Goal: Navigation & Orientation: Find specific page/section

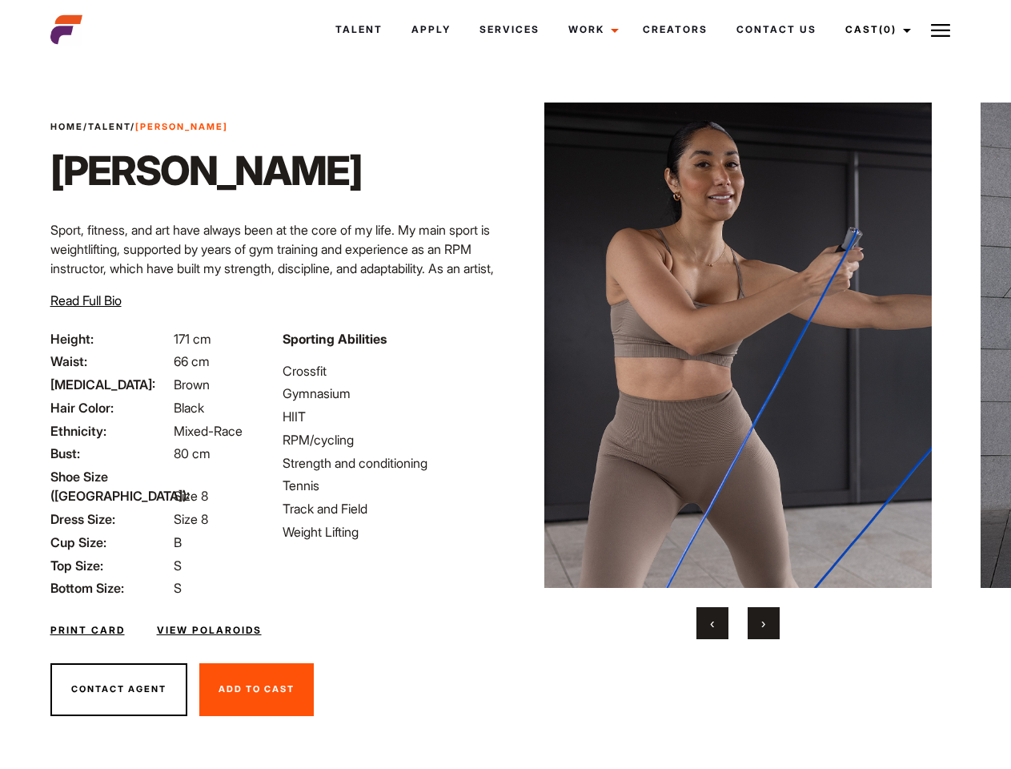
click at [873, 30] on link "Cast (0)" at bounding box center [876, 29] width 90 height 43
click at [941, 30] on img at bounding box center [940, 30] width 19 height 19
click at [737, 371] on img at bounding box center [738, 344] width 388 height 485
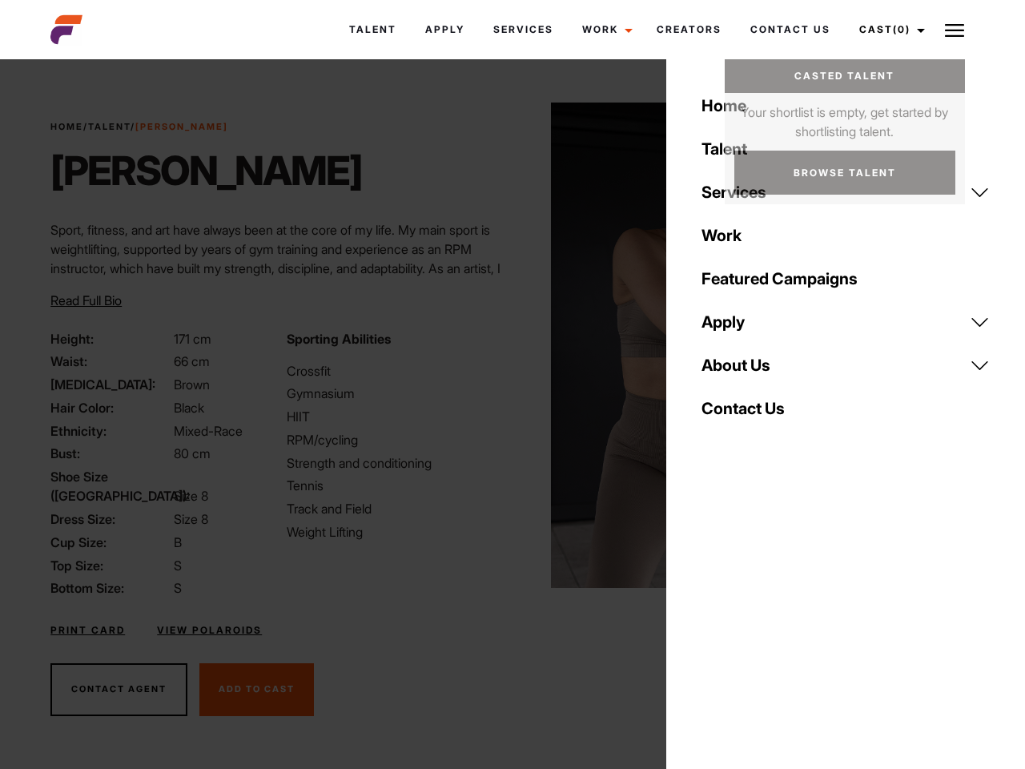
click at [505, 345] on div "Sporting Abilities Crossfit Gymnasium HIIT RPM/cycling Strength and conditionin…" at bounding box center [394, 463] width 235 height 269
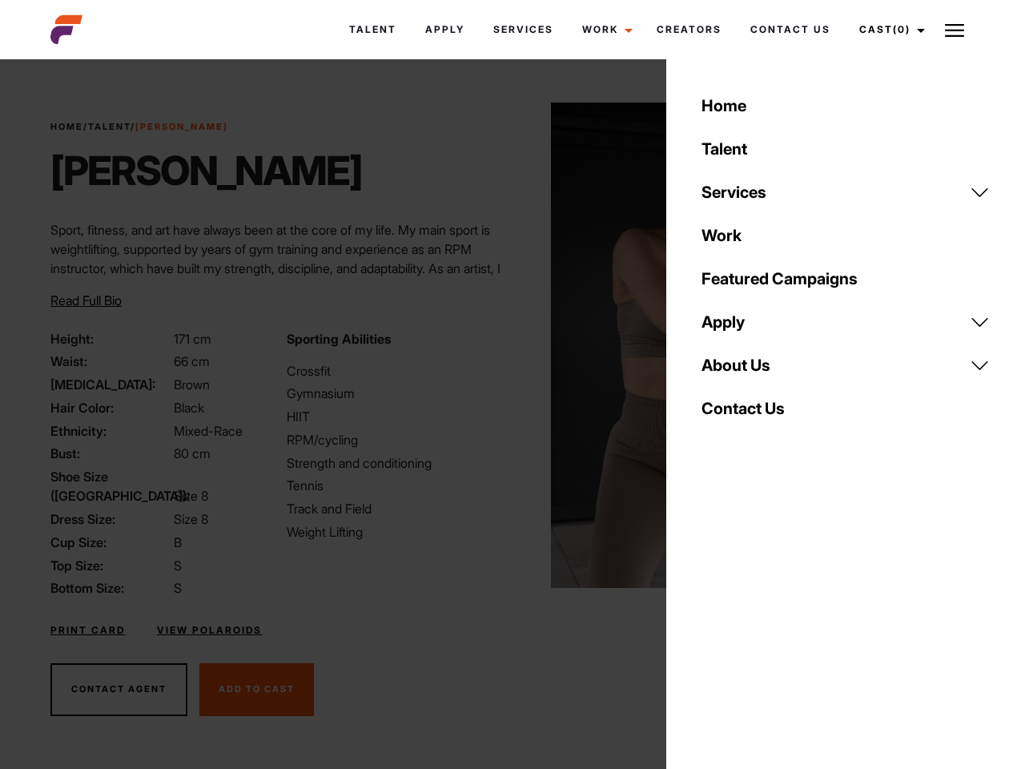
click at [713, 623] on div "Home Talent Services Talent Casting Photography Videography Creative Hair and M…" at bounding box center [845, 384] width 359 height 769
click at [764, 623] on div "Home Talent Services Talent Casting Photography Videography Creative Hair and M…" at bounding box center [845, 384] width 359 height 769
